Goal: Task Accomplishment & Management: Manage account settings

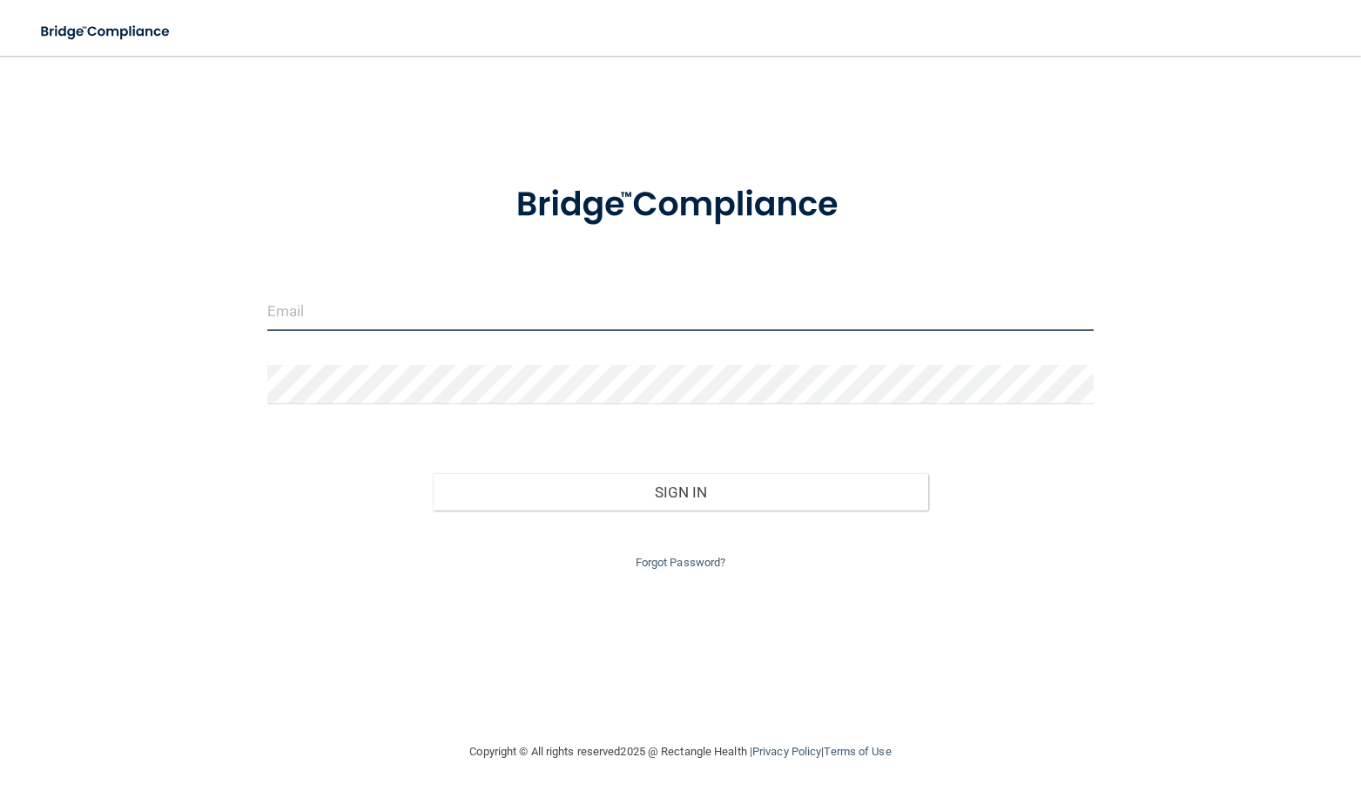
click at [577, 293] on input "email" at bounding box center [680, 311] width 827 height 39
drag, startPoint x: 1051, startPoint y: 233, endPoint x: 1032, endPoint y: 233, distance: 18.3
click at [1047, 233] on div at bounding box center [680, 205] width 853 height 90
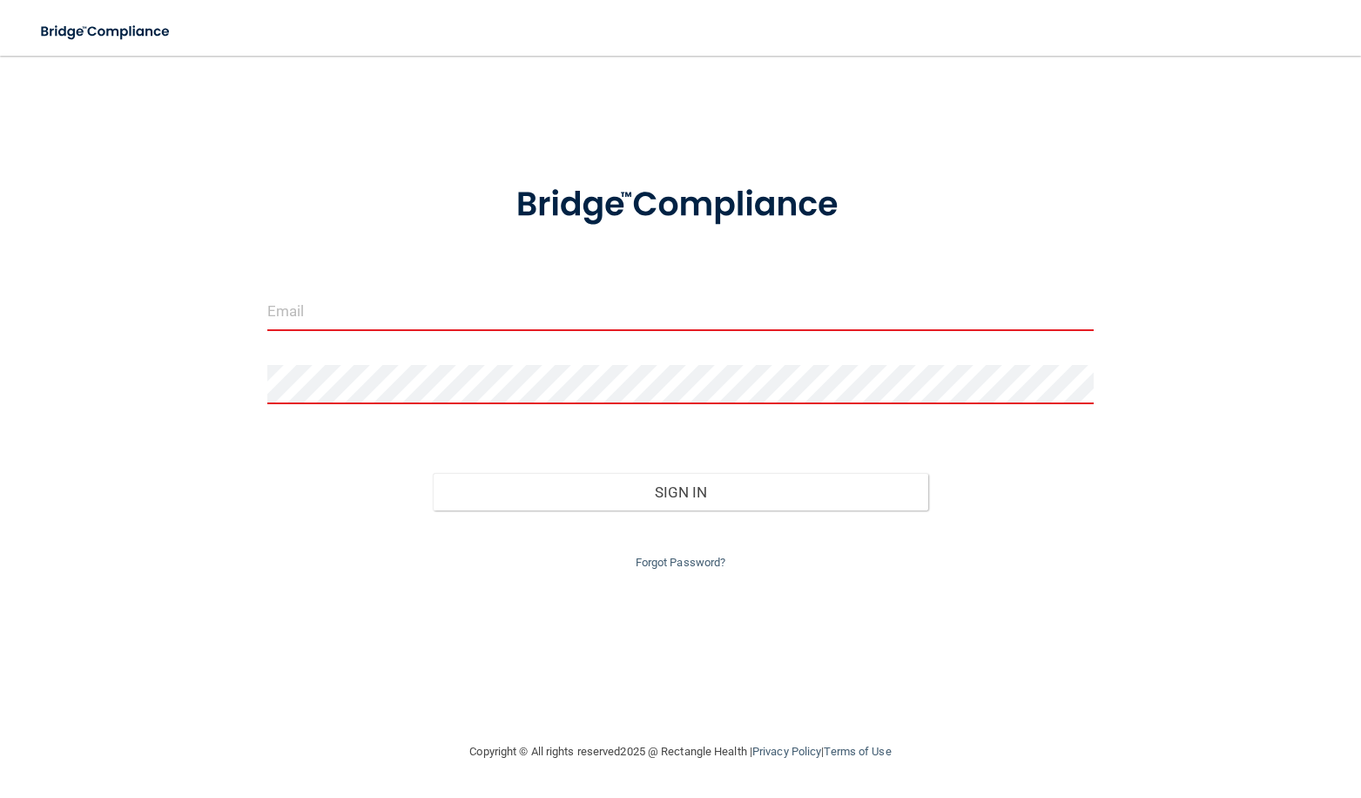
click at [1206, 118] on div "Invalid email/password. You don't have permission to access that page. Sign In …" at bounding box center [681, 398] width 1292 height 651
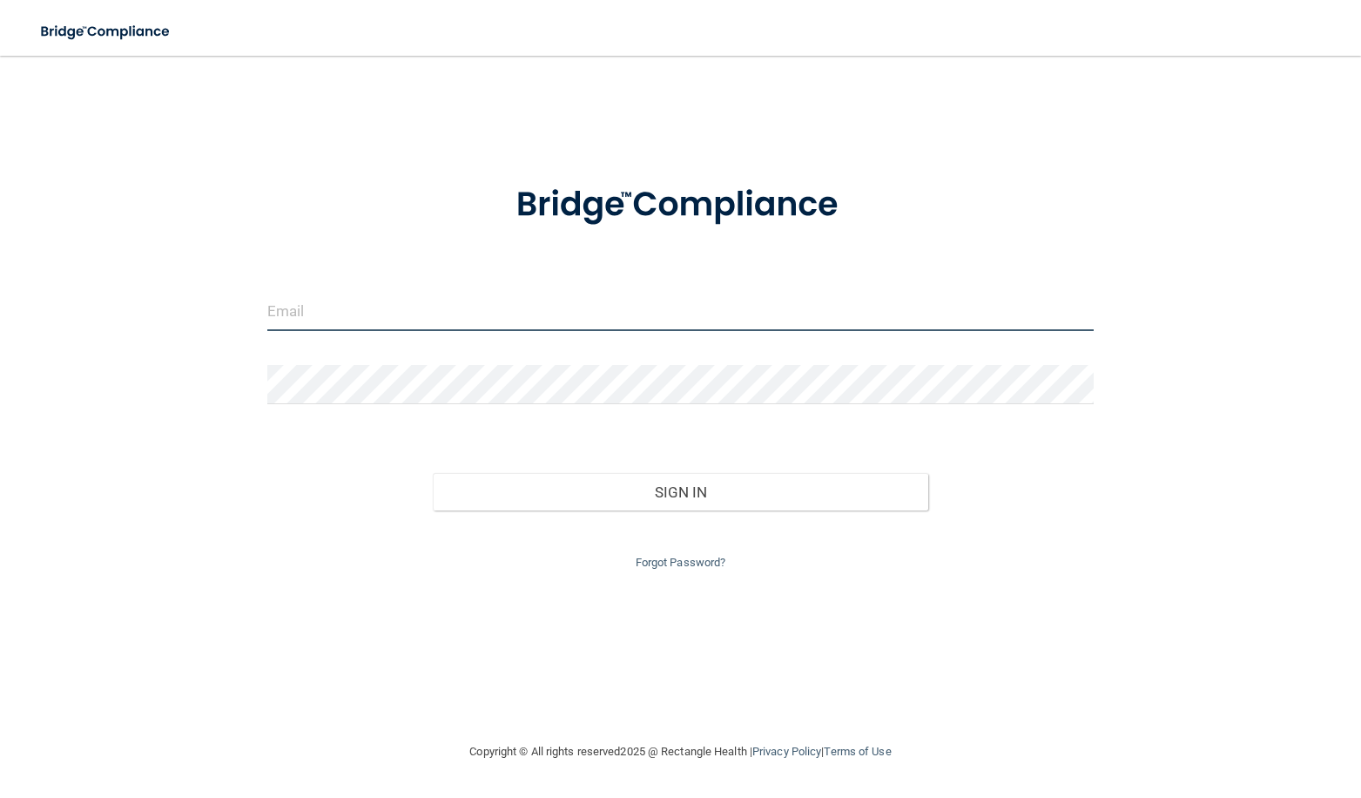
click at [472, 311] on input "email" at bounding box center [680, 311] width 827 height 39
